Goal: Find specific page/section

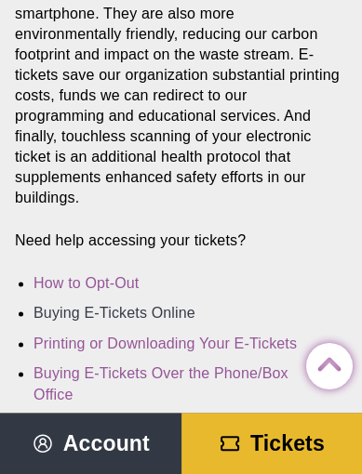
scroll to position [558, 0]
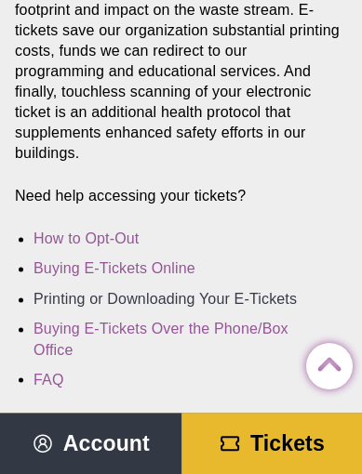
click at [151, 293] on link "Printing or Downloading Your E-Tickets" at bounding box center [164, 299] width 263 height 16
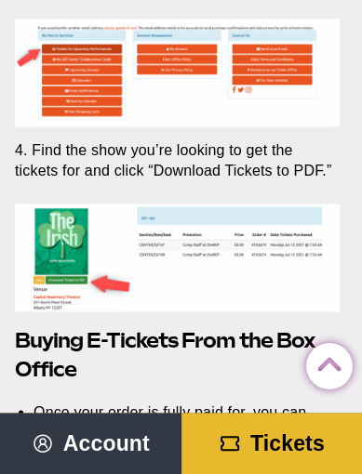
scroll to position [4350, 0]
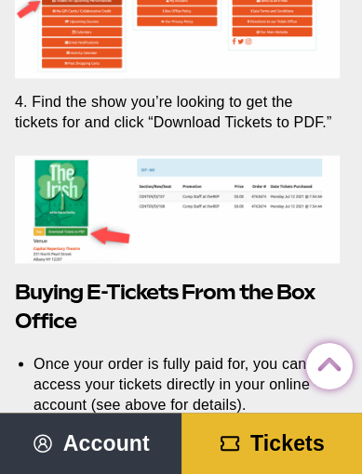
click at [294, 438] on span "Tickets" at bounding box center [287, 443] width 74 height 24
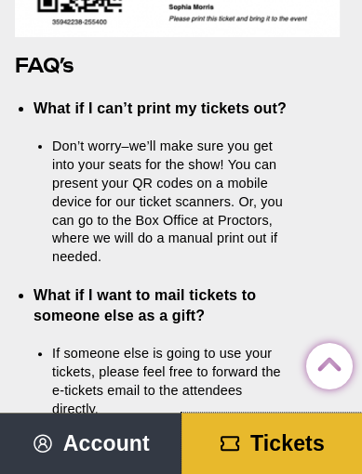
scroll to position [5465, 0]
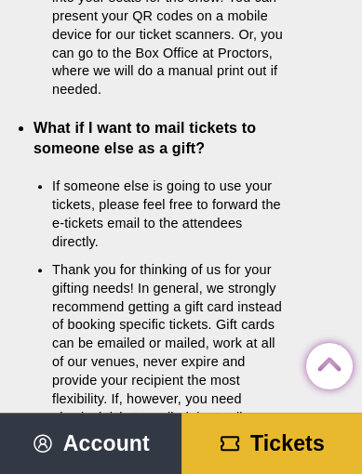
click at [98, 445] on span "Account" at bounding box center [106, 443] width 86 height 24
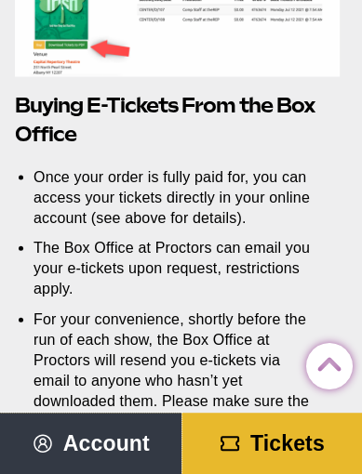
scroll to position [4628, 0]
